Goal: Task Accomplishment & Management: Manage account settings

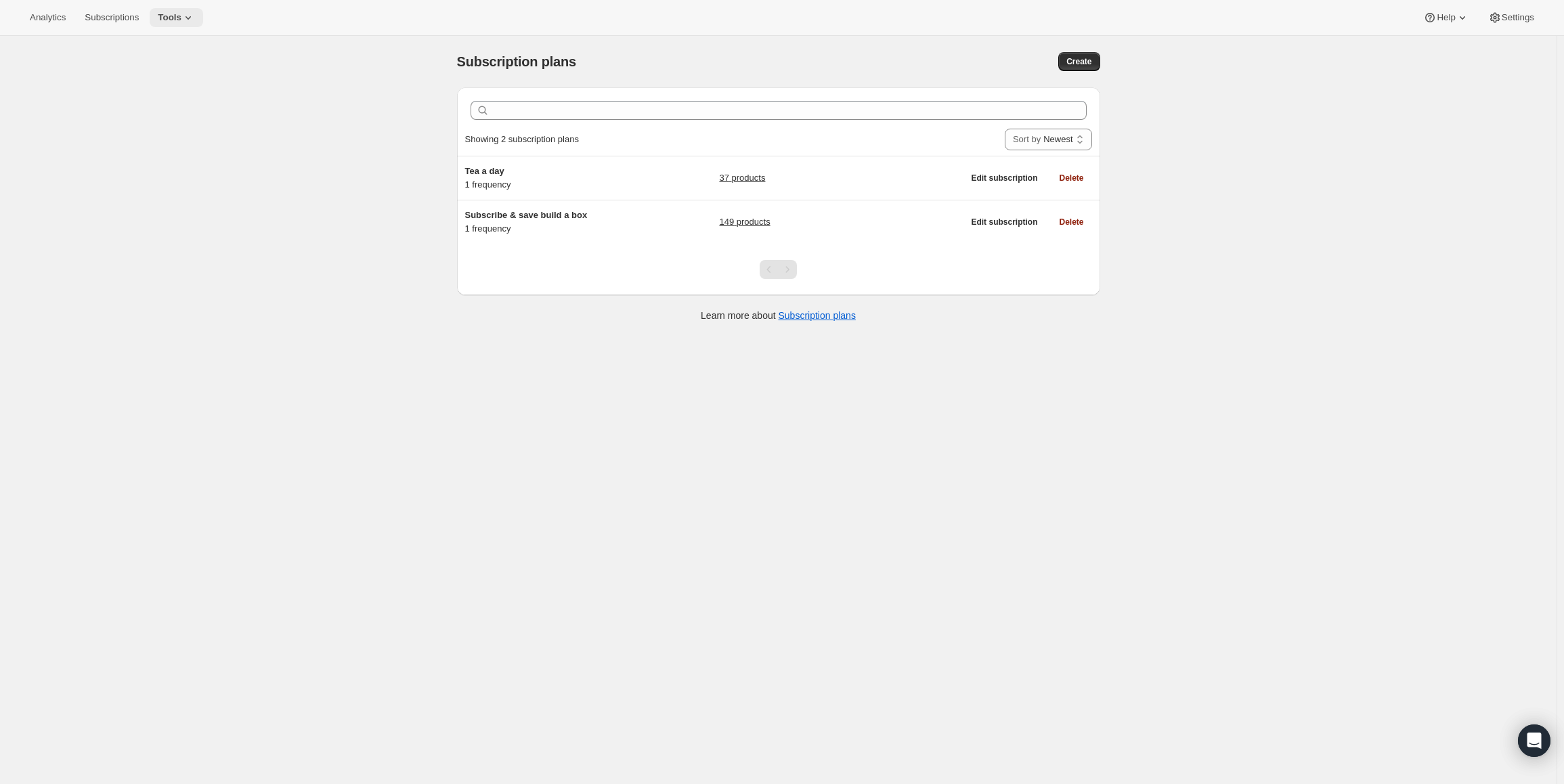
click at [171, 20] on span "Tools" at bounding box center [169, 17] width 24 height 11
click at [173, 94] on span "Bundles" at bounding box center [190, 92] width 120 height 14
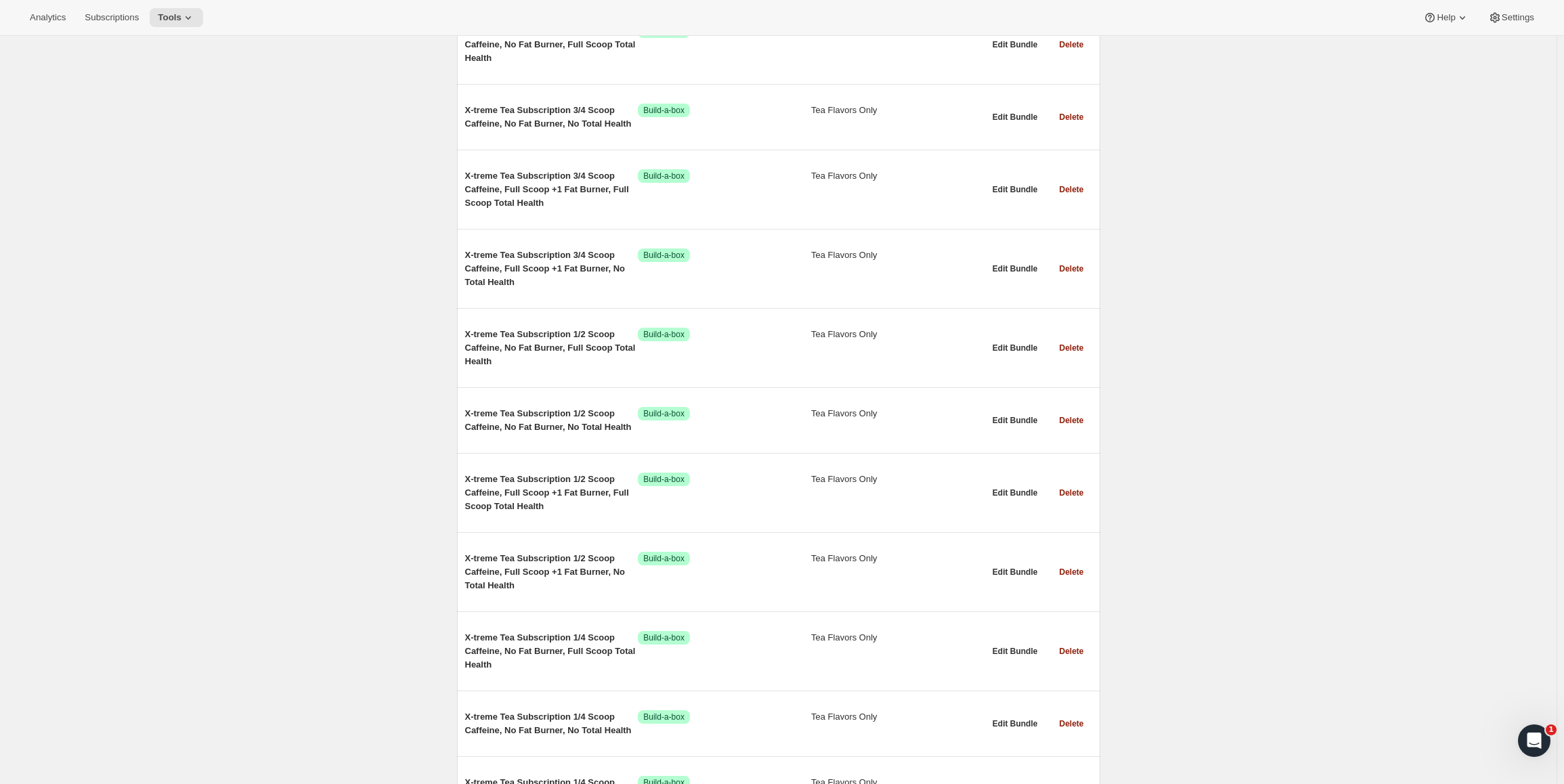
scroll to position [5416, 0]
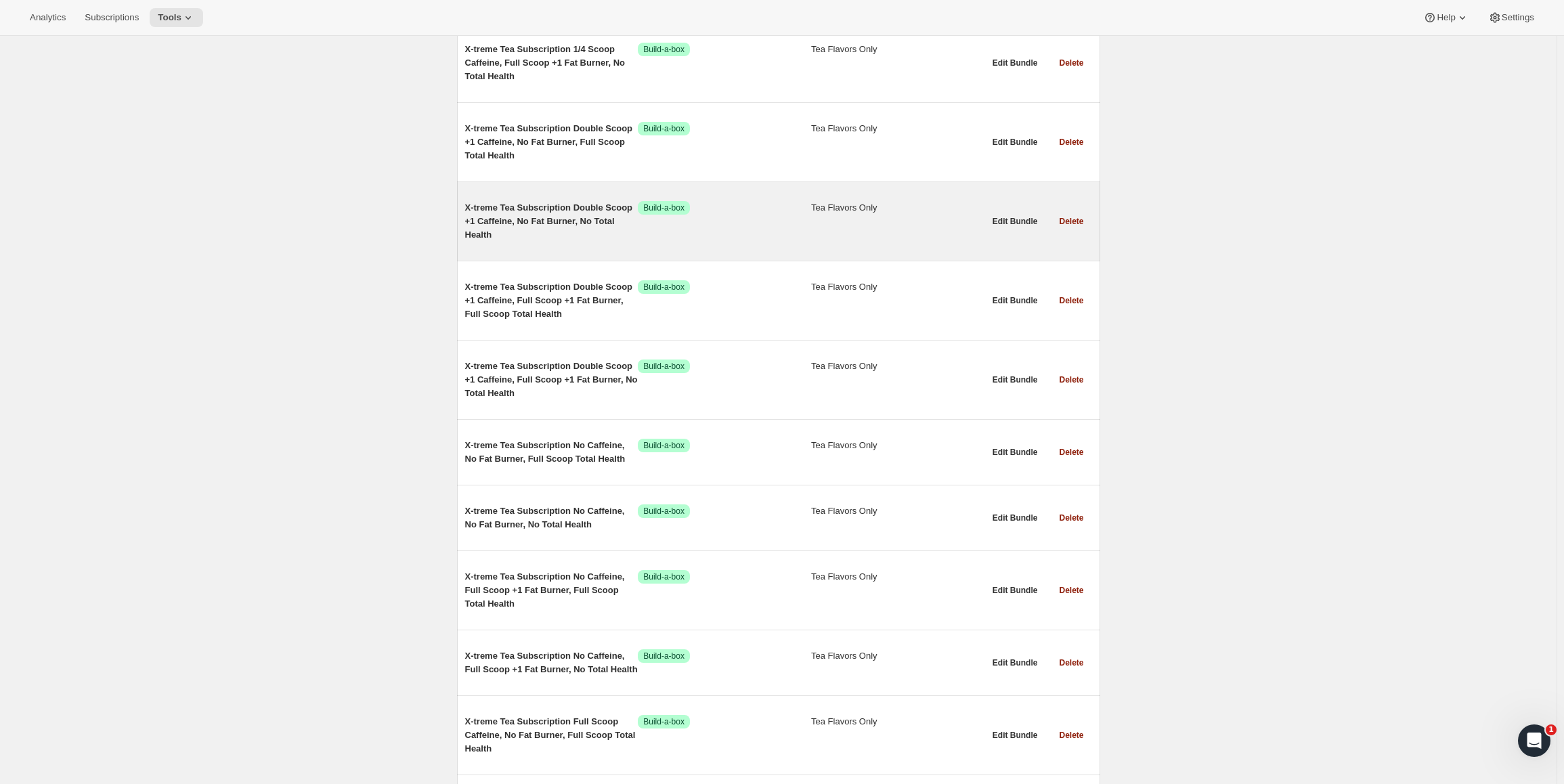
click at [533, 218] on span "X-treme Tea Subscription Double Scoop +1 Caffeine, No Fat Burner, No Total Heal…" at bounding box center [551, 221] width 174 height 40
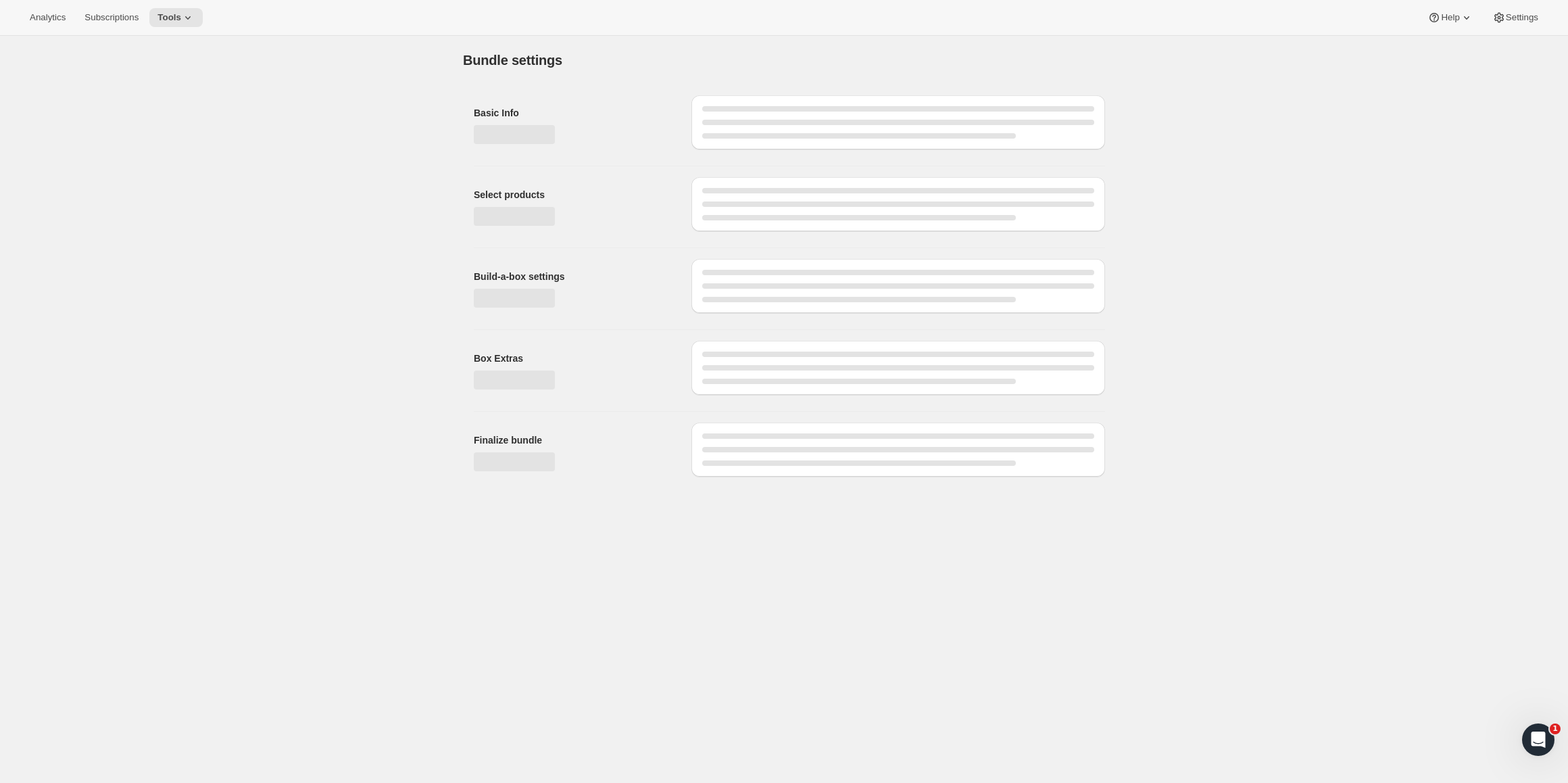
type input "X-treme Tea Subscription Double Scoop +1 Caffeine, No Fat Burner, No Total Heal…"
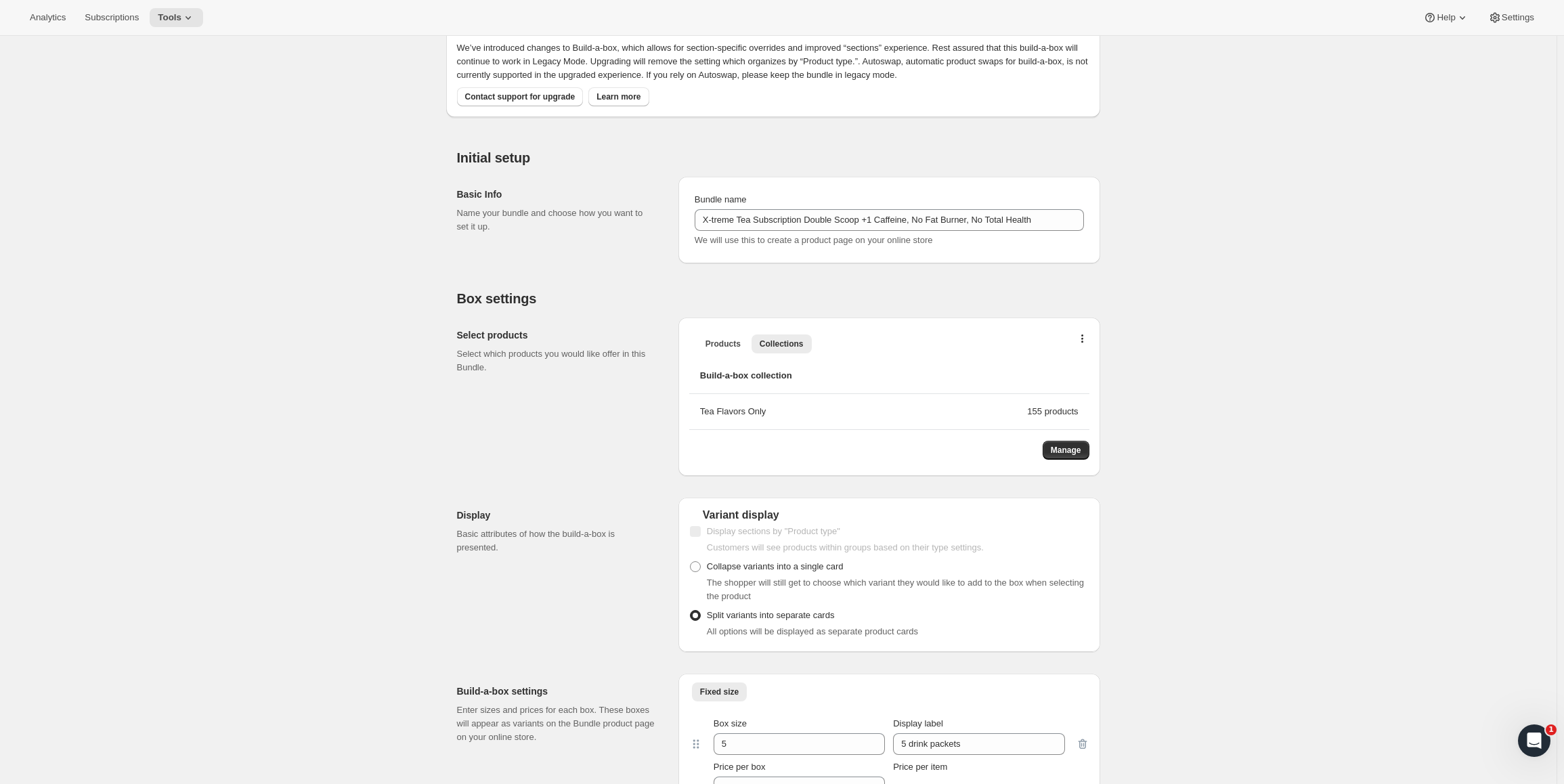
scroll to position [271, 0]
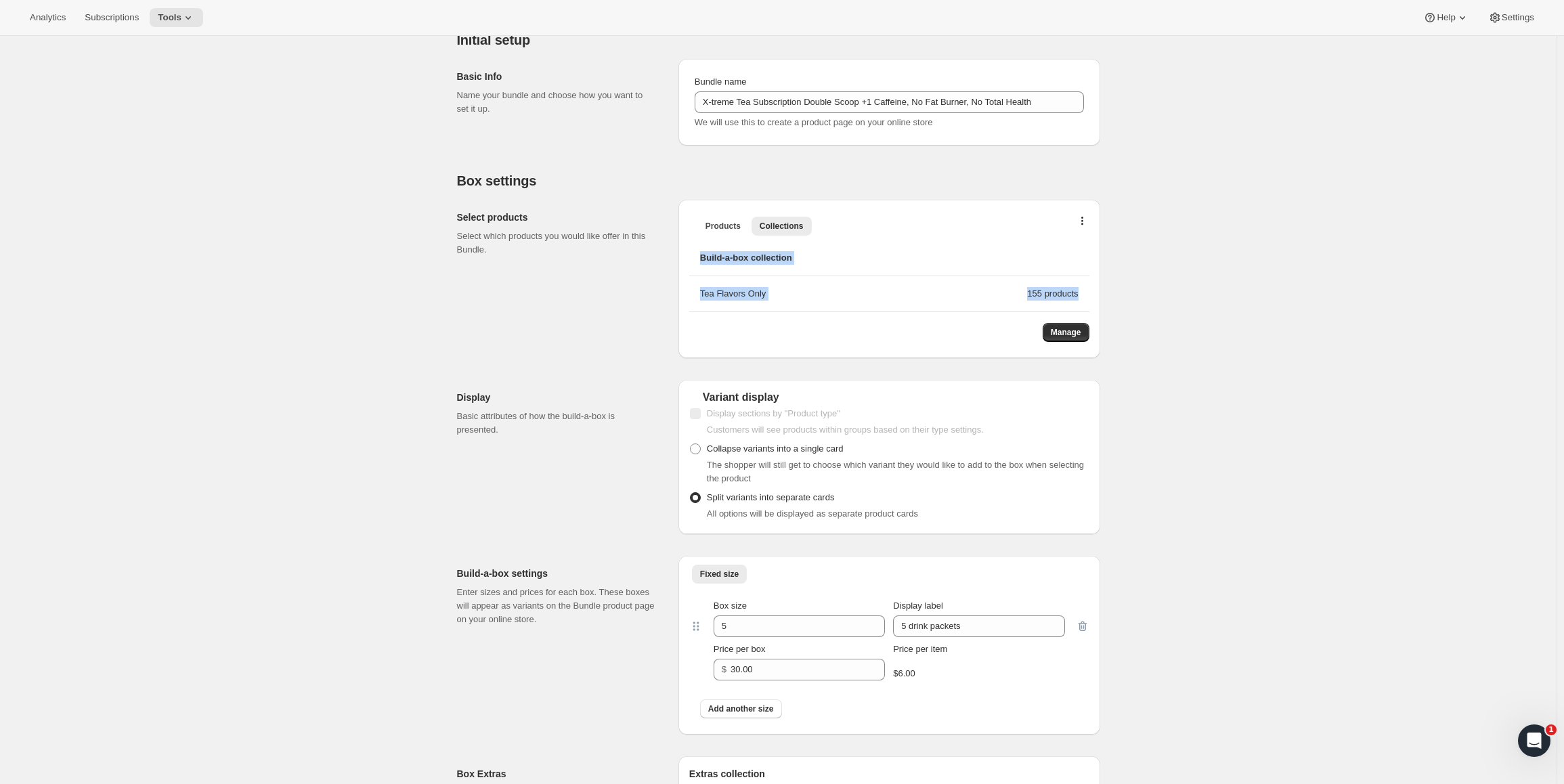
drag, startPoint x: 696, startPoint y: 262, endPoint x: 1099, endPoint y: 286, distance: 403.7
click at [1099, 286] on div "Products Collections More views Products Collections More views Build-a-box col…" at bounding box center [889, 279] width 422 height 159
click at [1101, 285] on div "Products Collections More views Products Collections More views Build-a-box col…" at bounding box center [889, 279] width 422 height 159
drag, startPoint x: 1204, startPoint y: 298, endPoint x: 566, endPoint y: 218, distance: 643.0
click at [566, 218] on div "Edit Bundle. This page is ready Edit Bundle Warning Legacy mode Analytics Open …" at bounding box center [778, 547] width 1557 height 1564
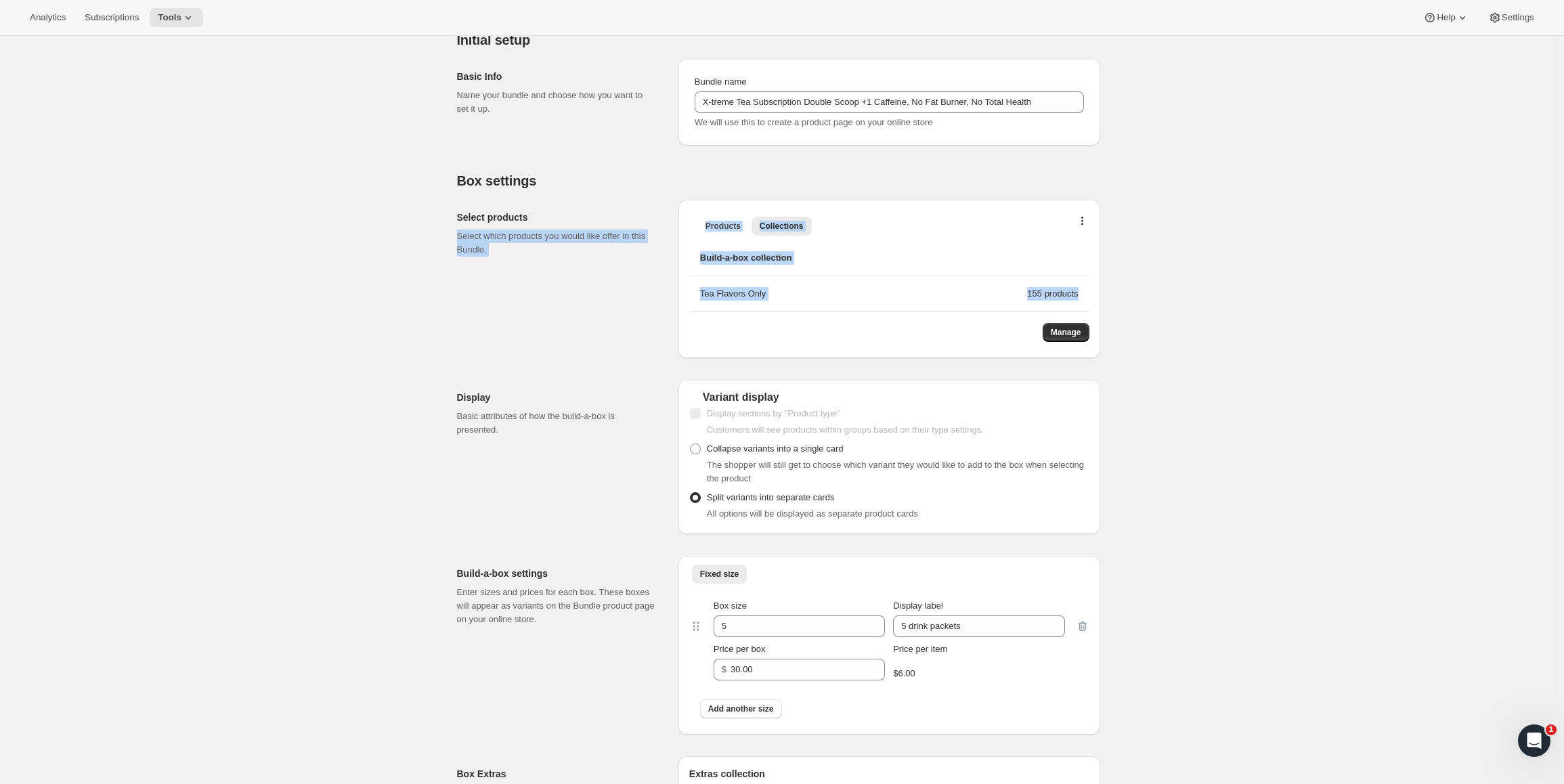
click at [290, 215] on div "Edit Bundle. This page is ready Edit Bundle Warning Legacy mode Analytics Open …" at bounding box center [778, 547] width 1557 height 1564
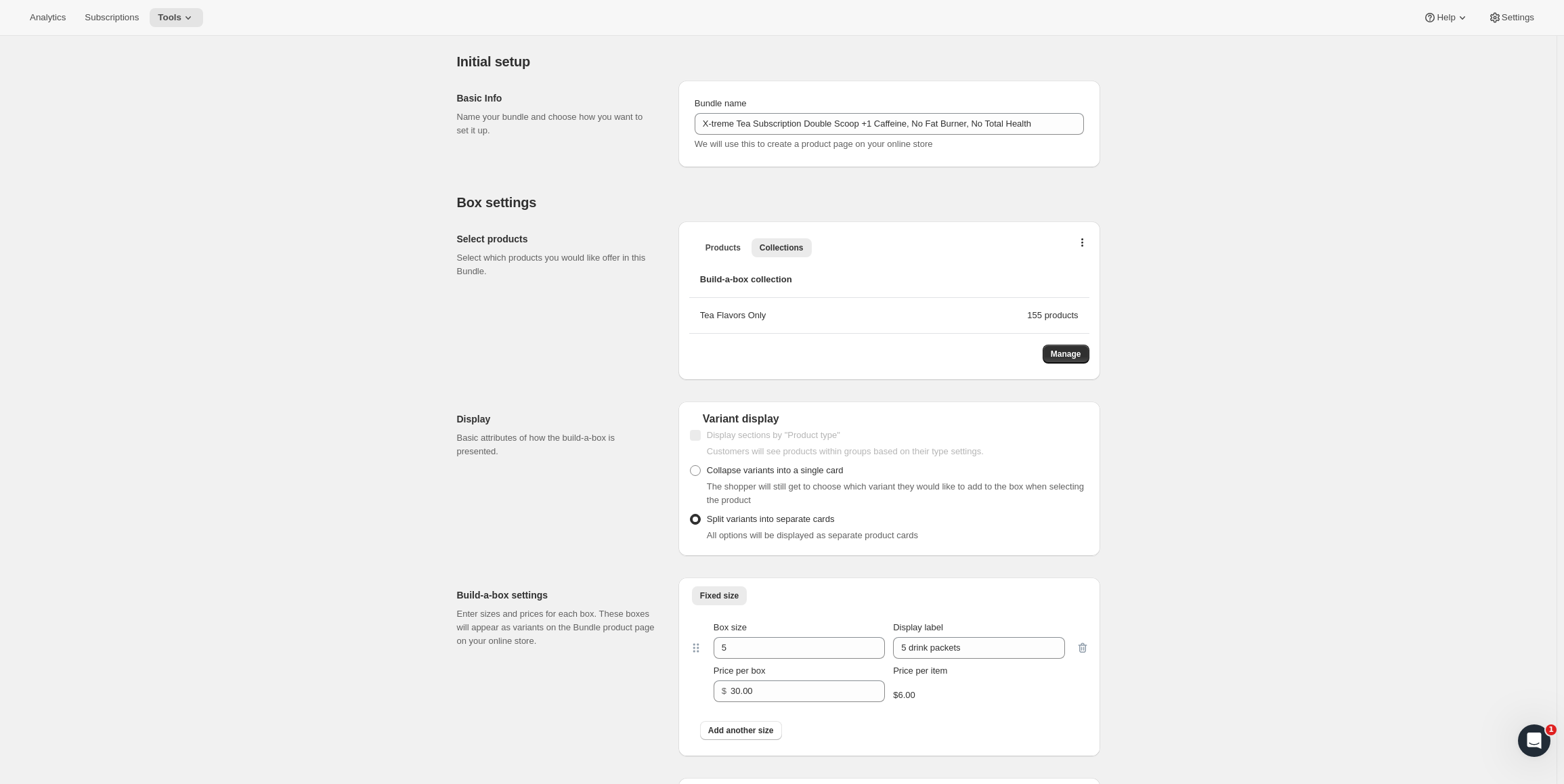
scroll to position [0, 0]
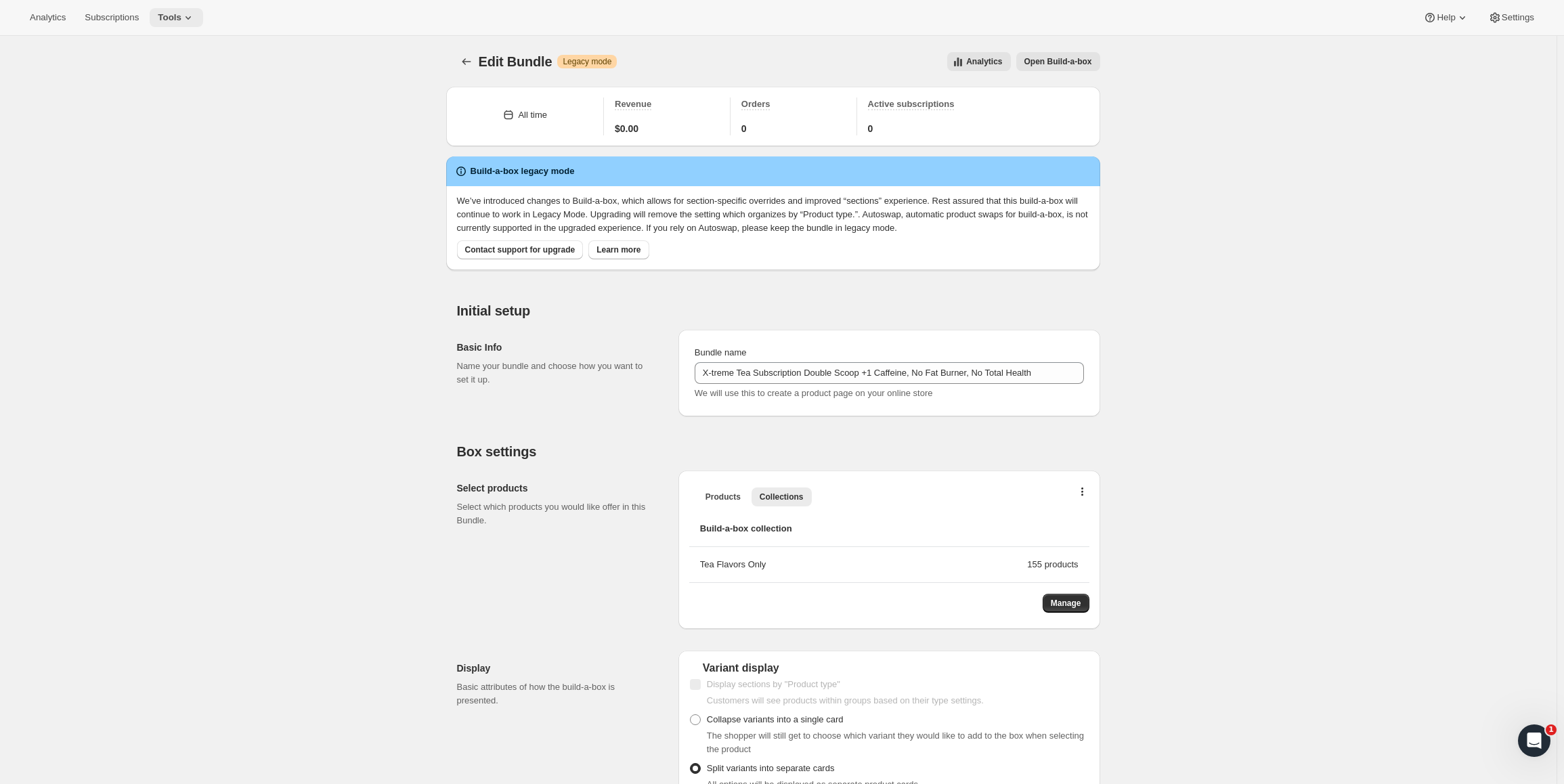
click at [191, 15] on icon at bounding box center [188, 17] width 14 height 14
click at [471, 60] on icon "Bundles" at bounding box center [466, 61] width 14 height 14
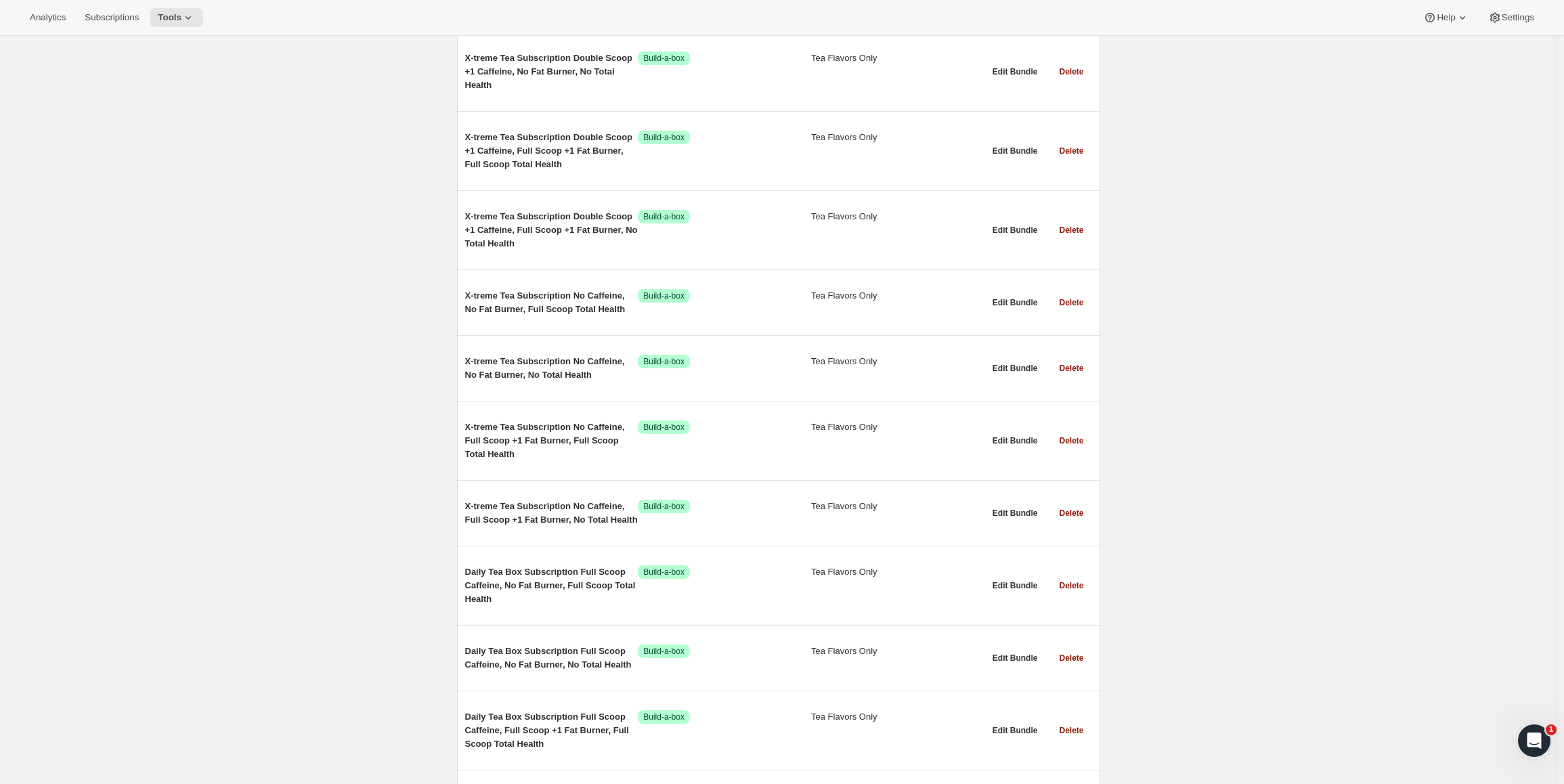
scroll to position [12777, 0]
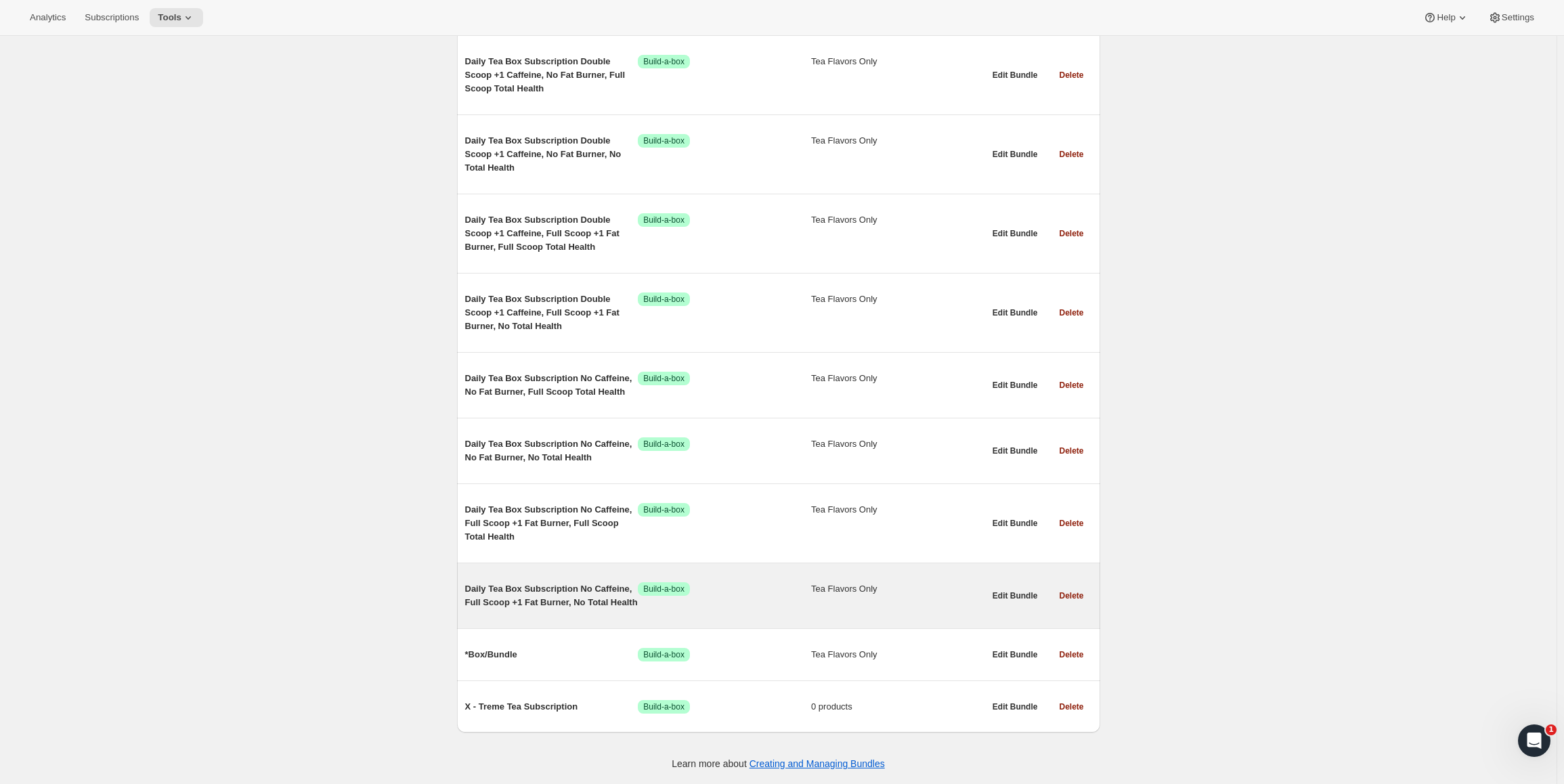
click at [580, 588] on span "Daily Tea Box Subscription No Caffeine, Full Scoop +1 Fat Burner, No Total Heal…" at bounding box center [551, 596] width 174 height 27
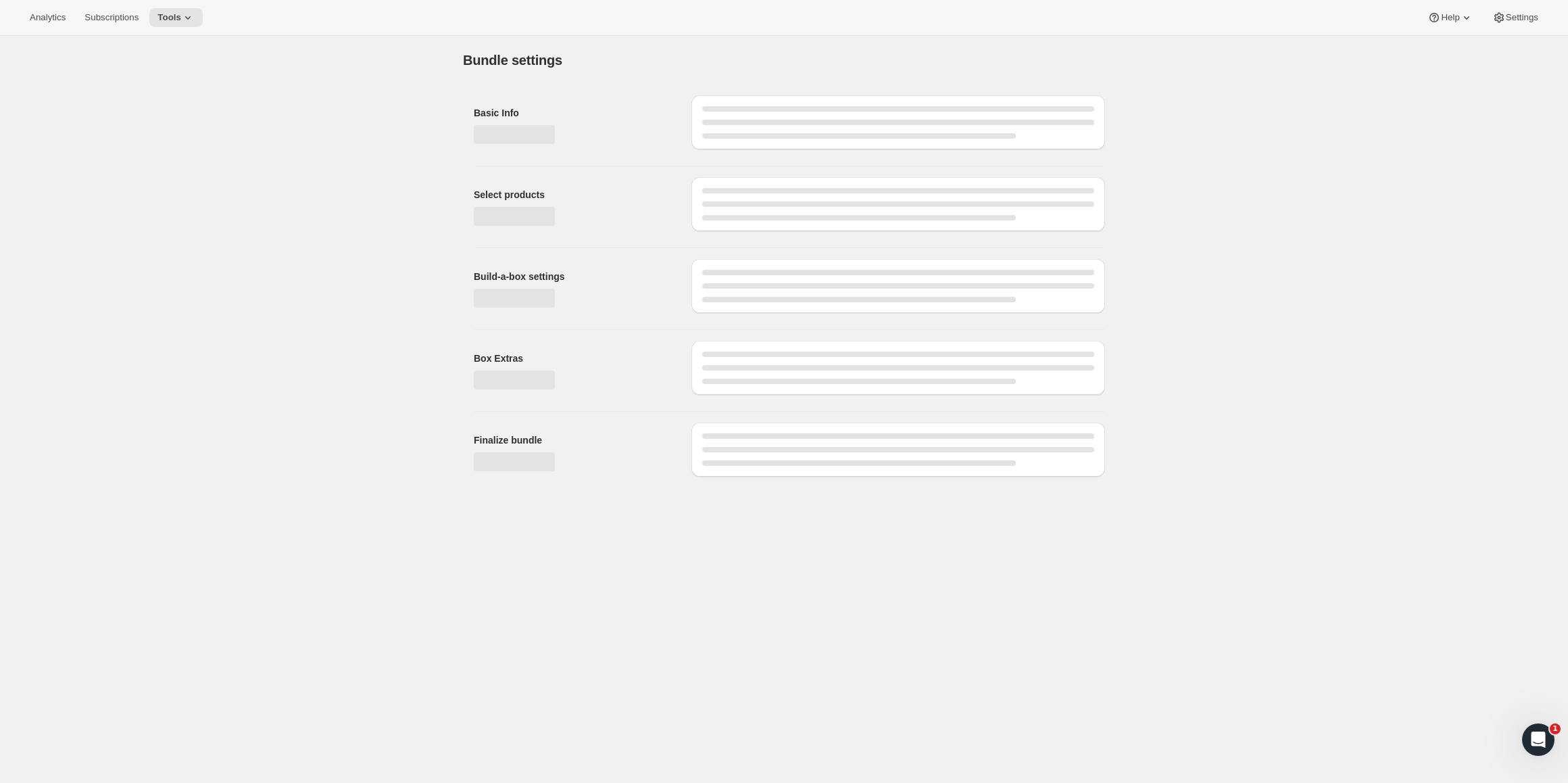
type input "Daily Tea Box Subscription No Caffeine, Full Scoop +1 Fat Burner, No Total Heal…"
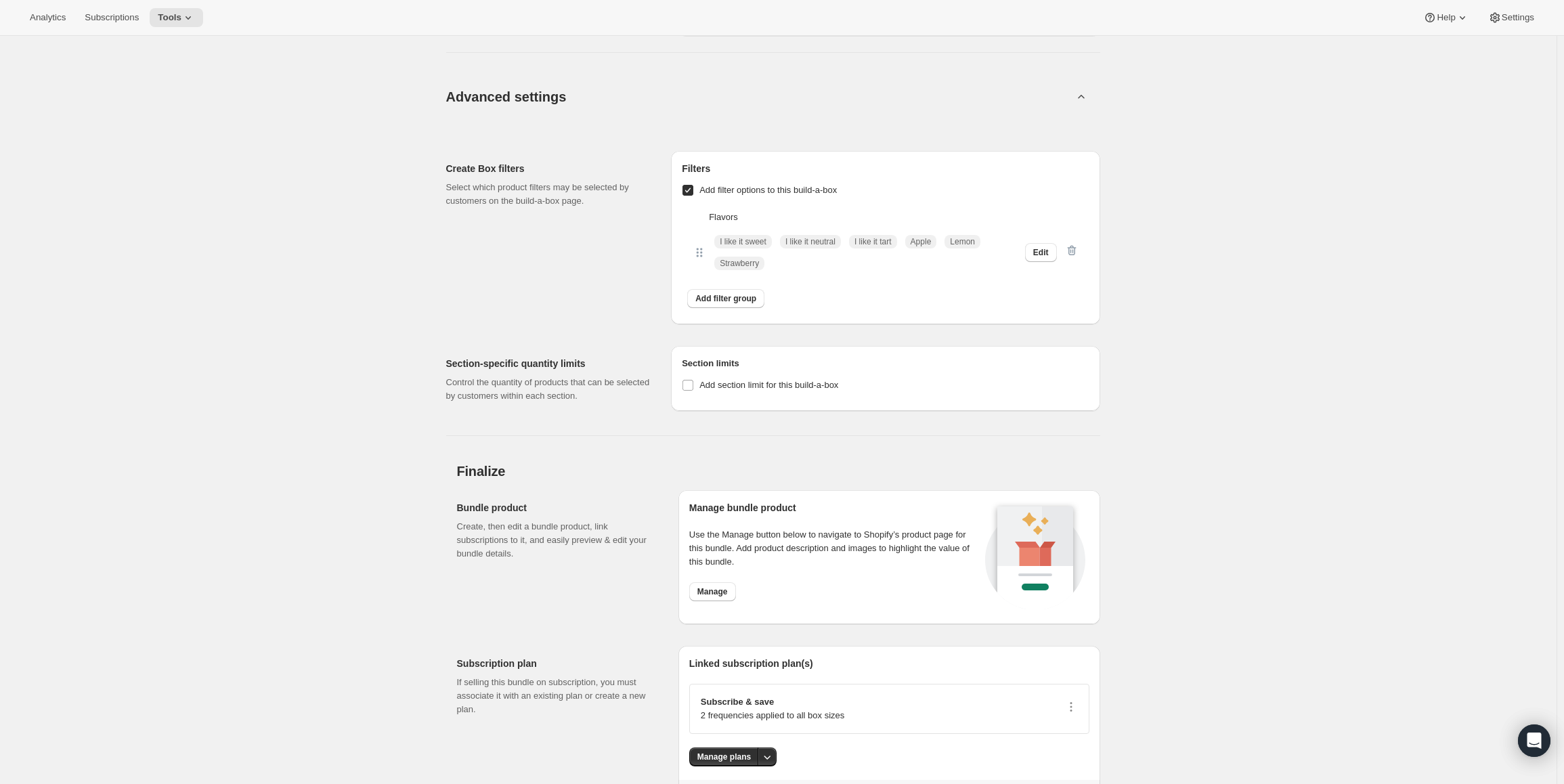
scroll to position [1732, 0]
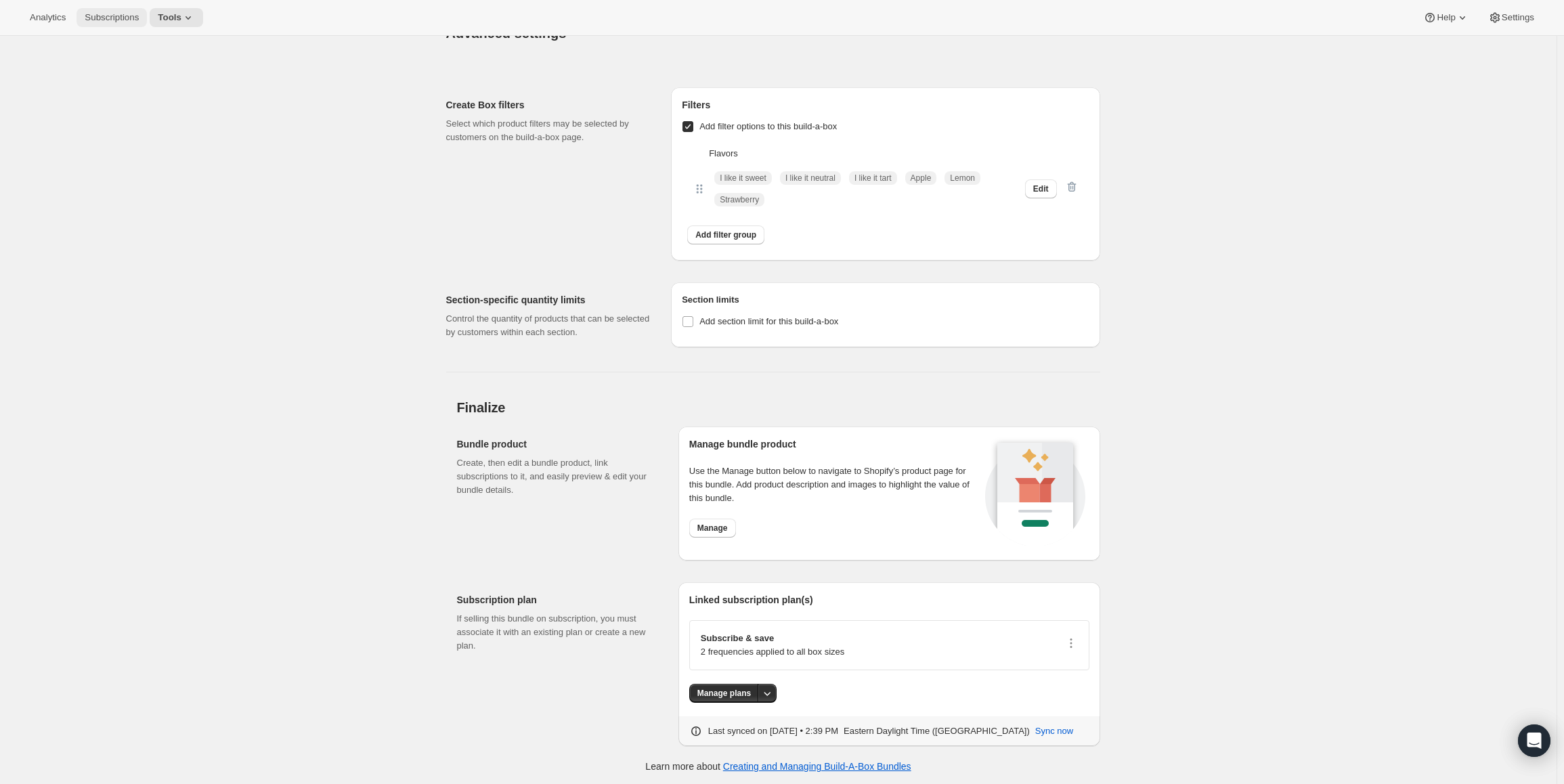
click at [111, 23] on button "Subscriptions" at bounding box center [112, 17] width 71 height 19
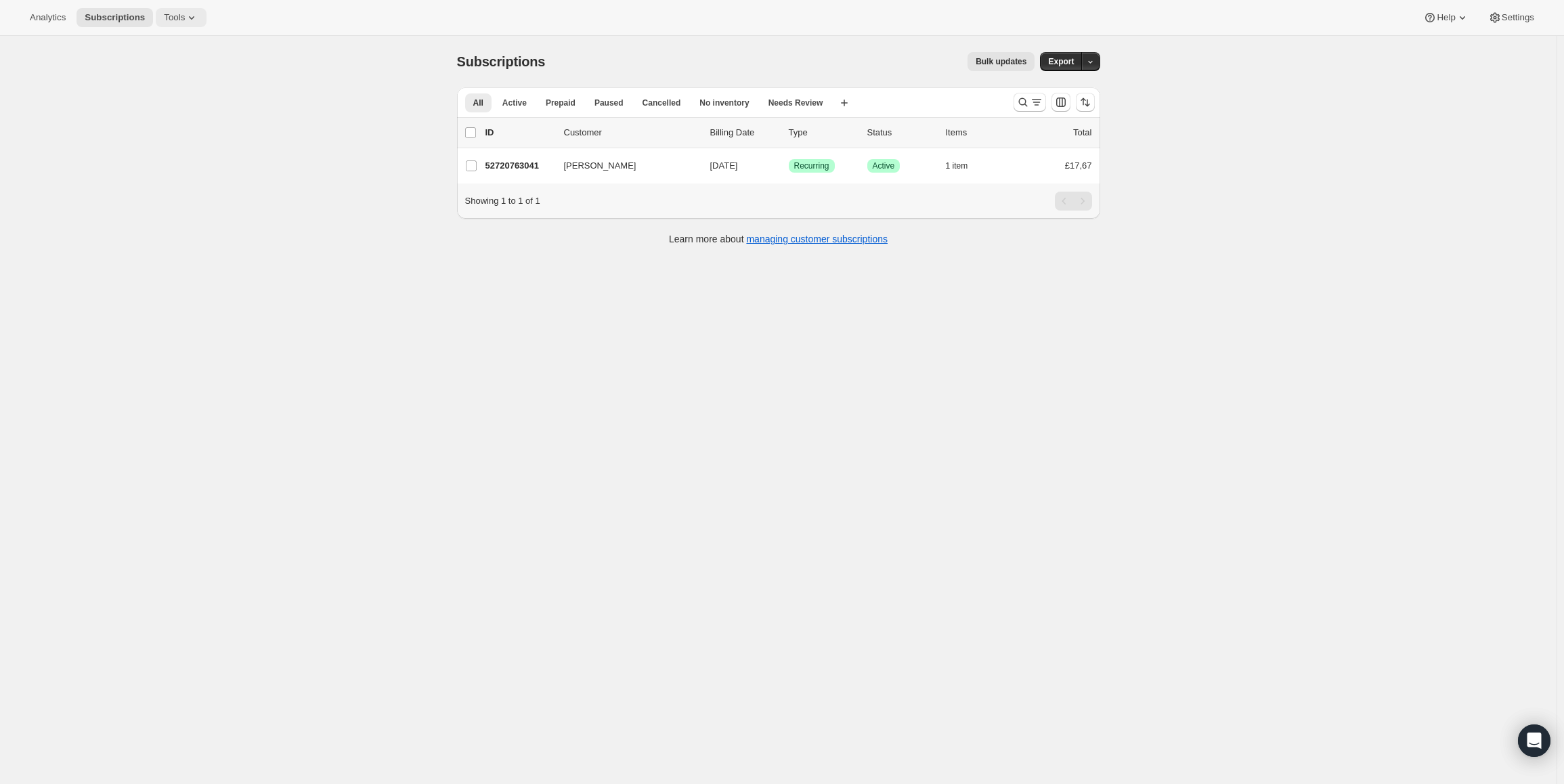
click at [173, 18] on span "Tools" at bounding box center [174, 17] width 21 height 11
click at [200, 93] on span "Bundles" at bounding box center [191, 92] width 120 height 14
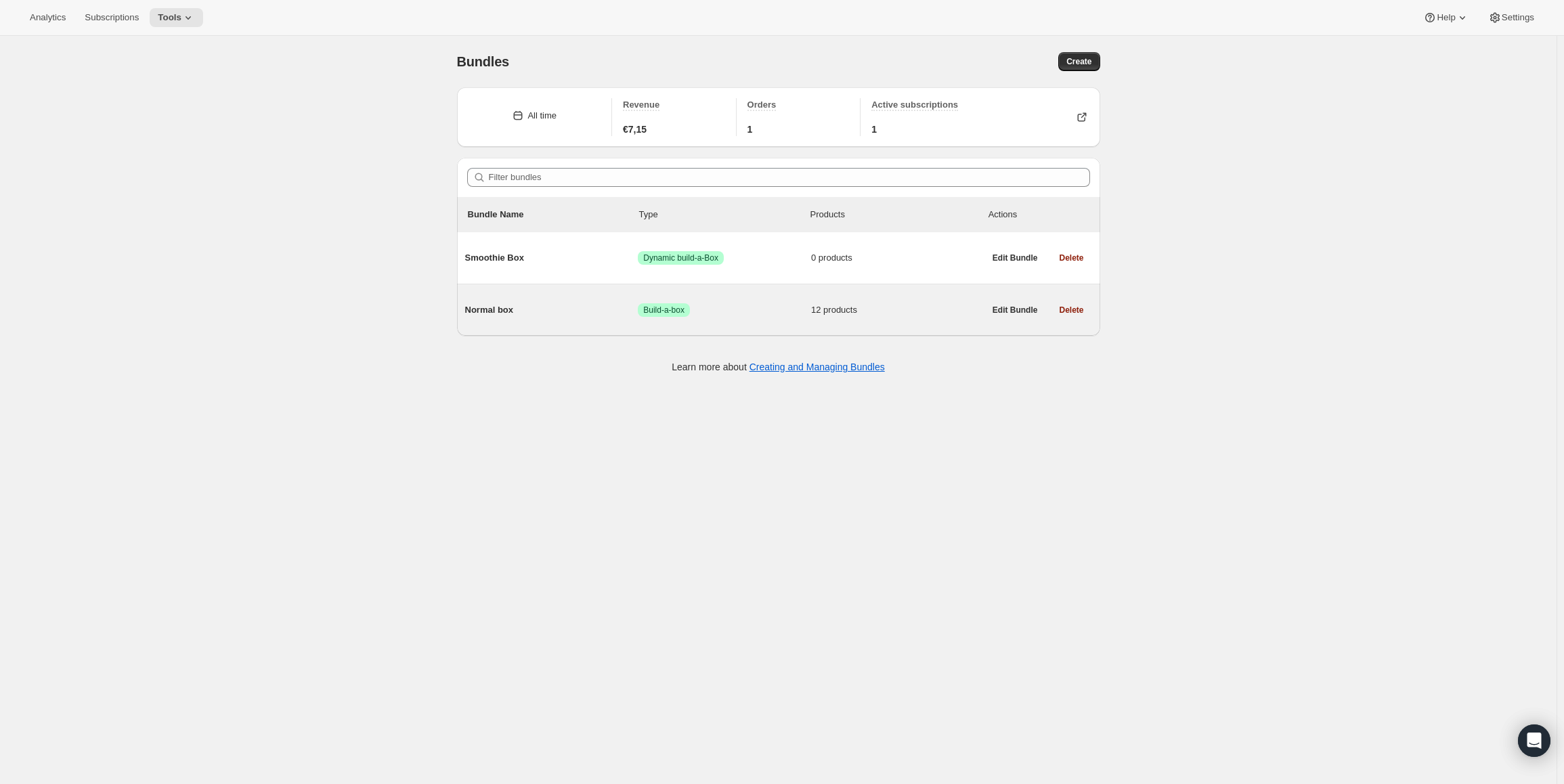
click at [475, 310] on span "Normal box" at bounding box center [551, 310] width 174 height 14
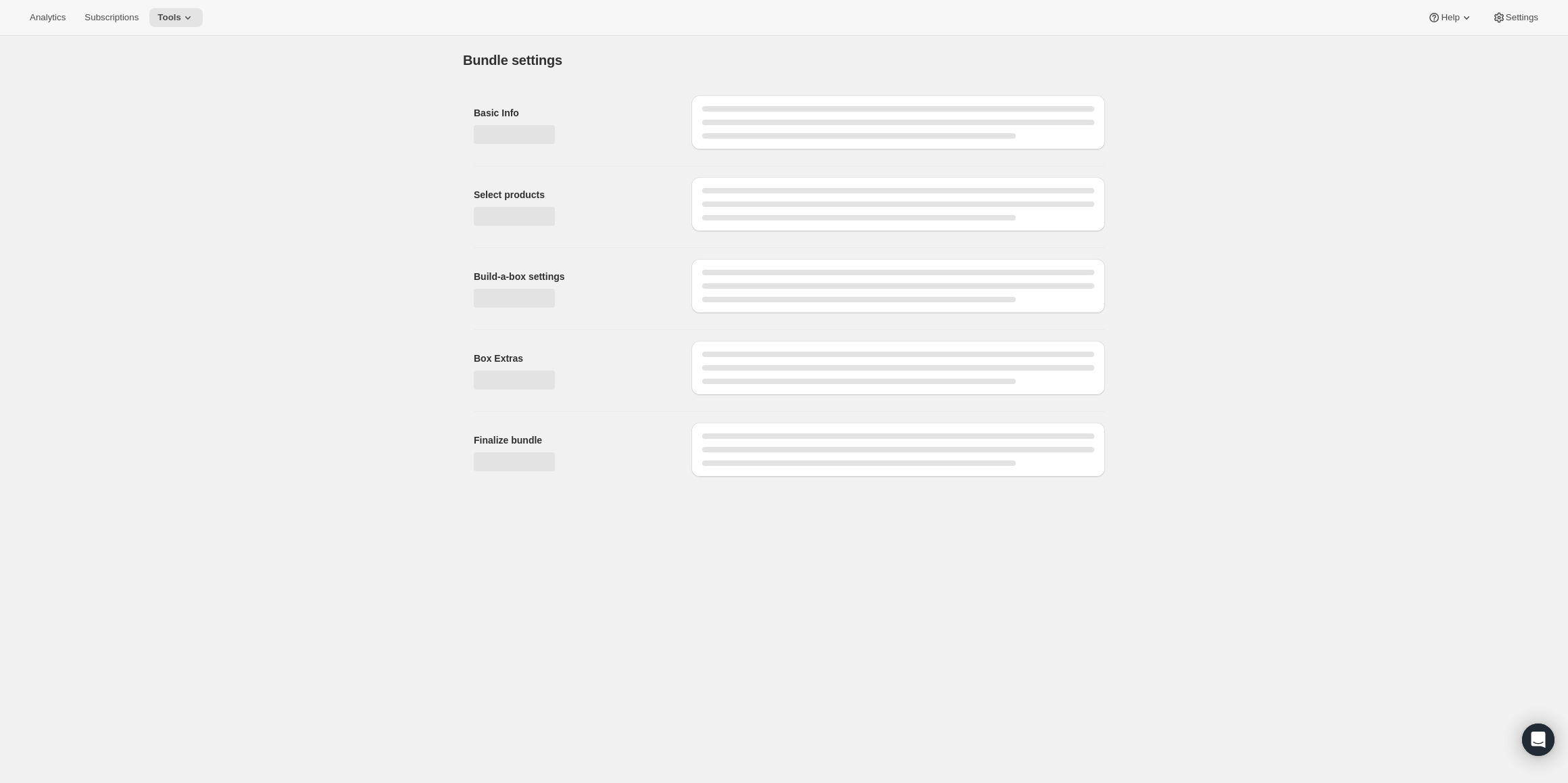
type input "Normal box"
checkbox input "true"
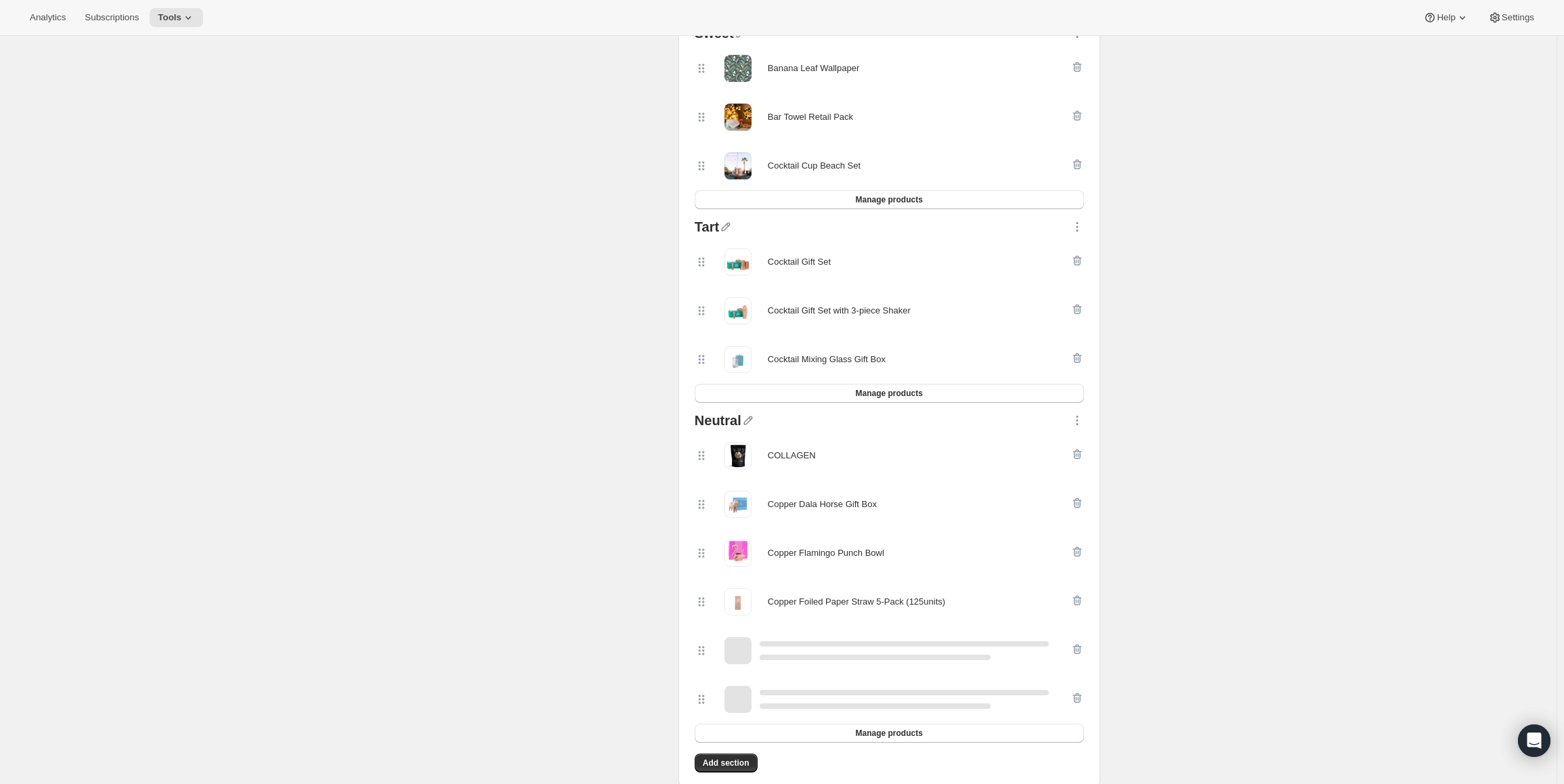
scroll to position [271, 0]
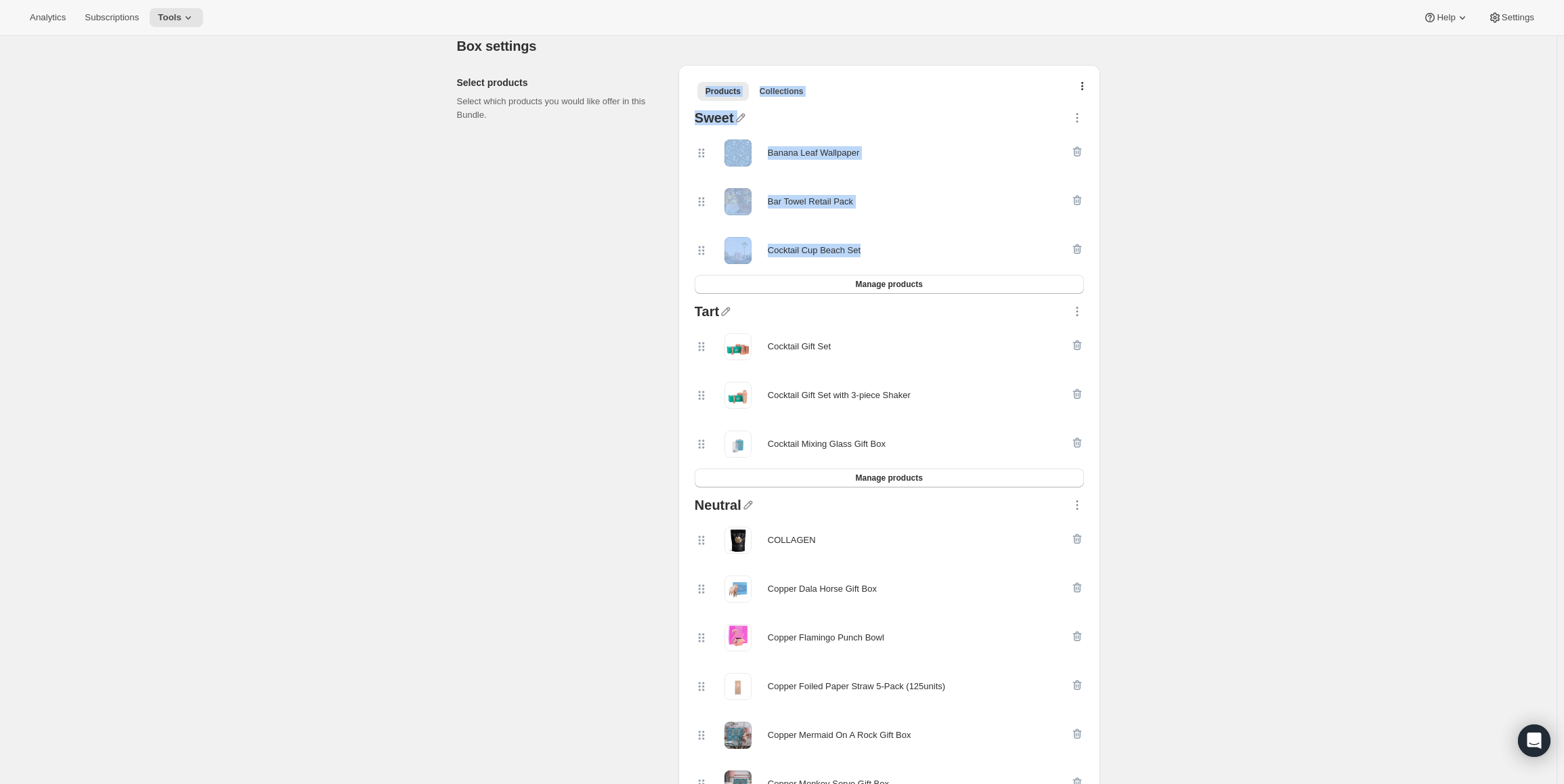
drag, startPoint x: 674, startPoint y: 121, endPoint x: 911, endPoint y: 256, distance: 272.8
click at [911, 256] on div "Select products Select which products you would like offer in this Bundle. Prod…" at bounding box center [778, 463] width 644 height 819
click at [579, 263] on div "Select products Select which products you would like offer in this Bundle." at bounding box center [562, 469] width 210 height 808
drag, startPoint x: 662, startPoint y: 315, endPoint x: 931, endPoint y: 440, distance: 296.6
click at [931, 440] on div "Select products Select which products you would like offer in this Bundle. Prod…" at bounding box center [778, 463] width 644 height 819
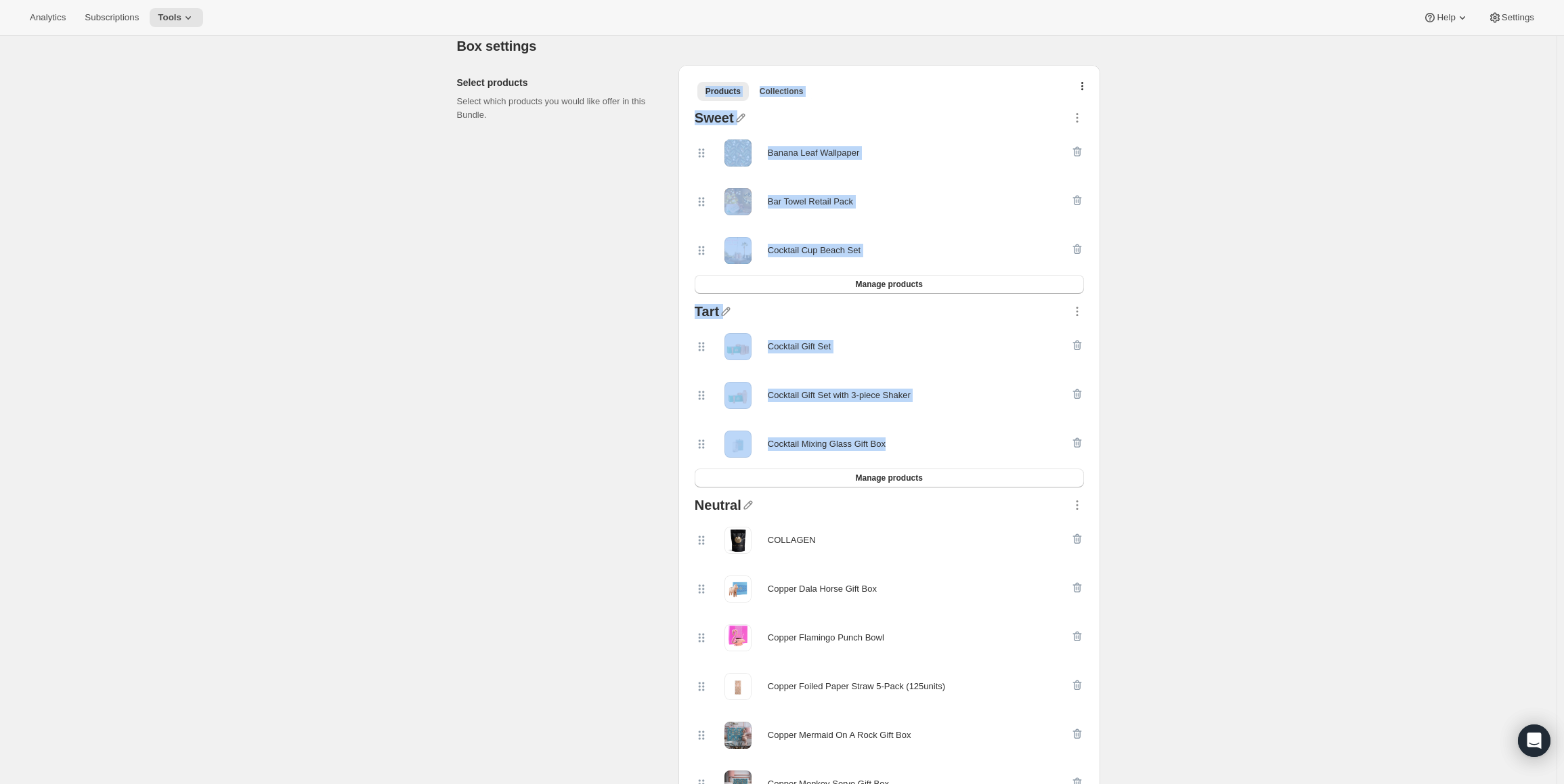
click at [549, 419] on div "Select products Select which products you would like offer in this Bundle." at bounding box center [562, 469] width 210 height 808
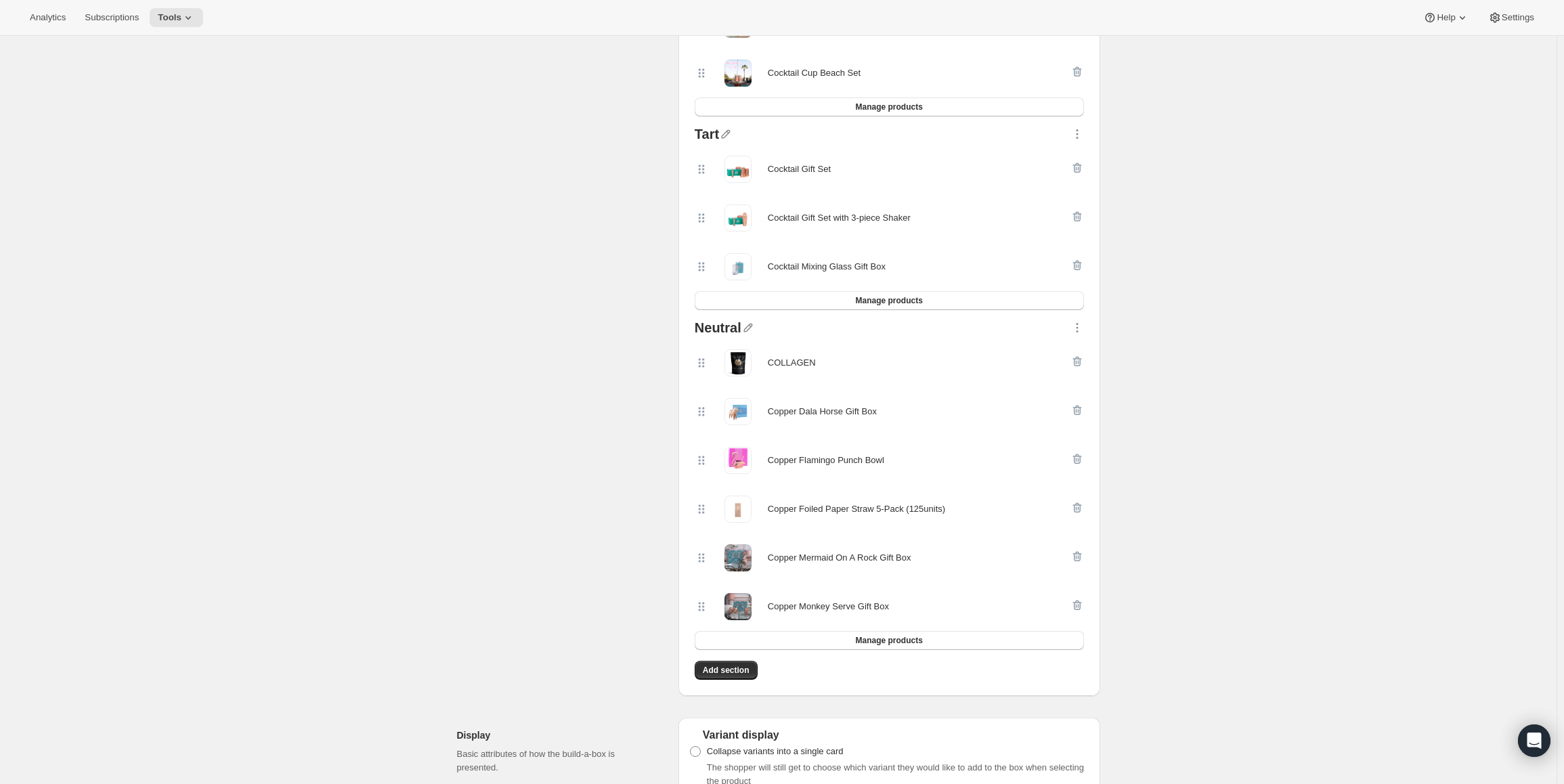
scroll to position [542, 0]
